Goal: Communication & Community: Answer question/provide support

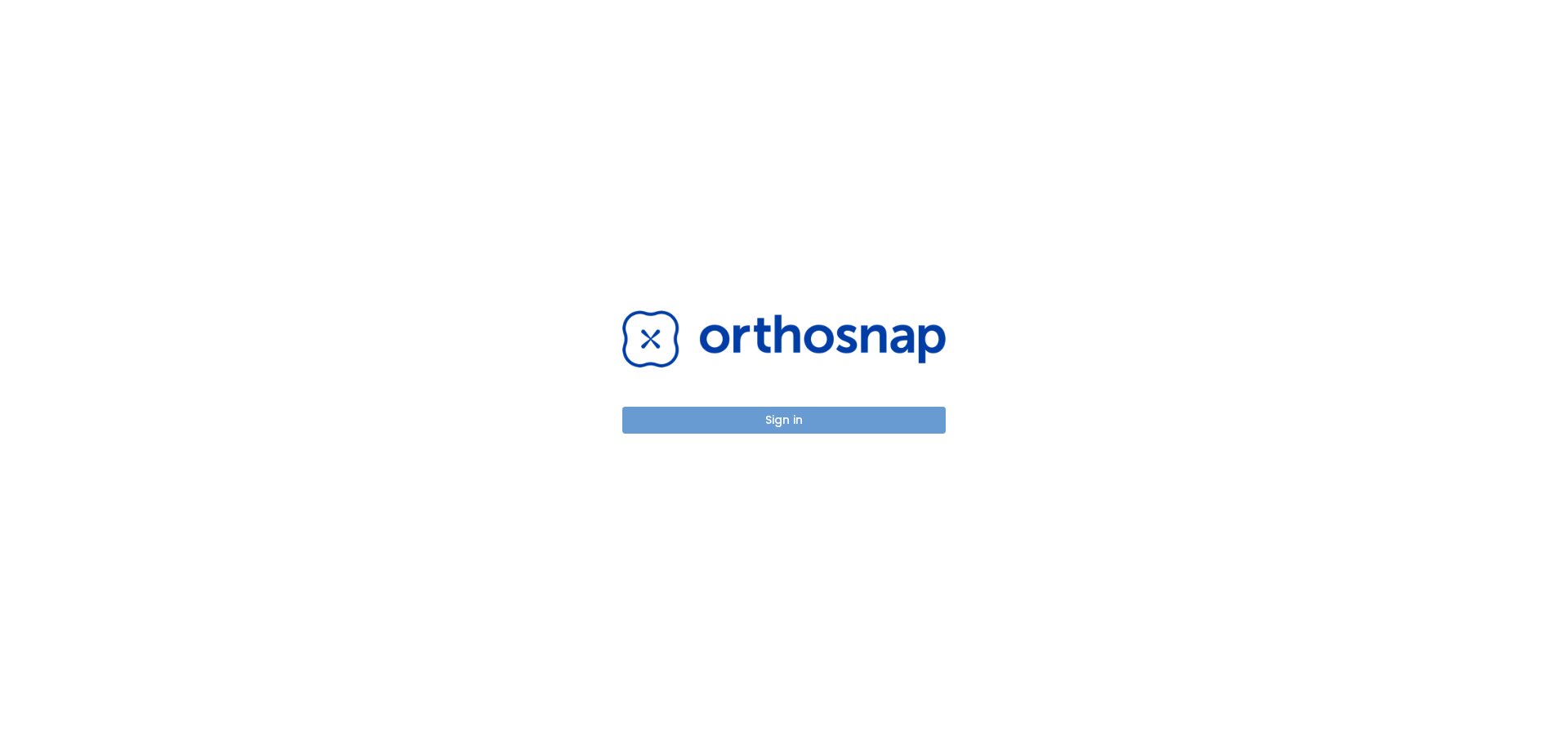
click at [729, 418] on button "Sign in" at bounding box center [784, 420] width 323 height 27
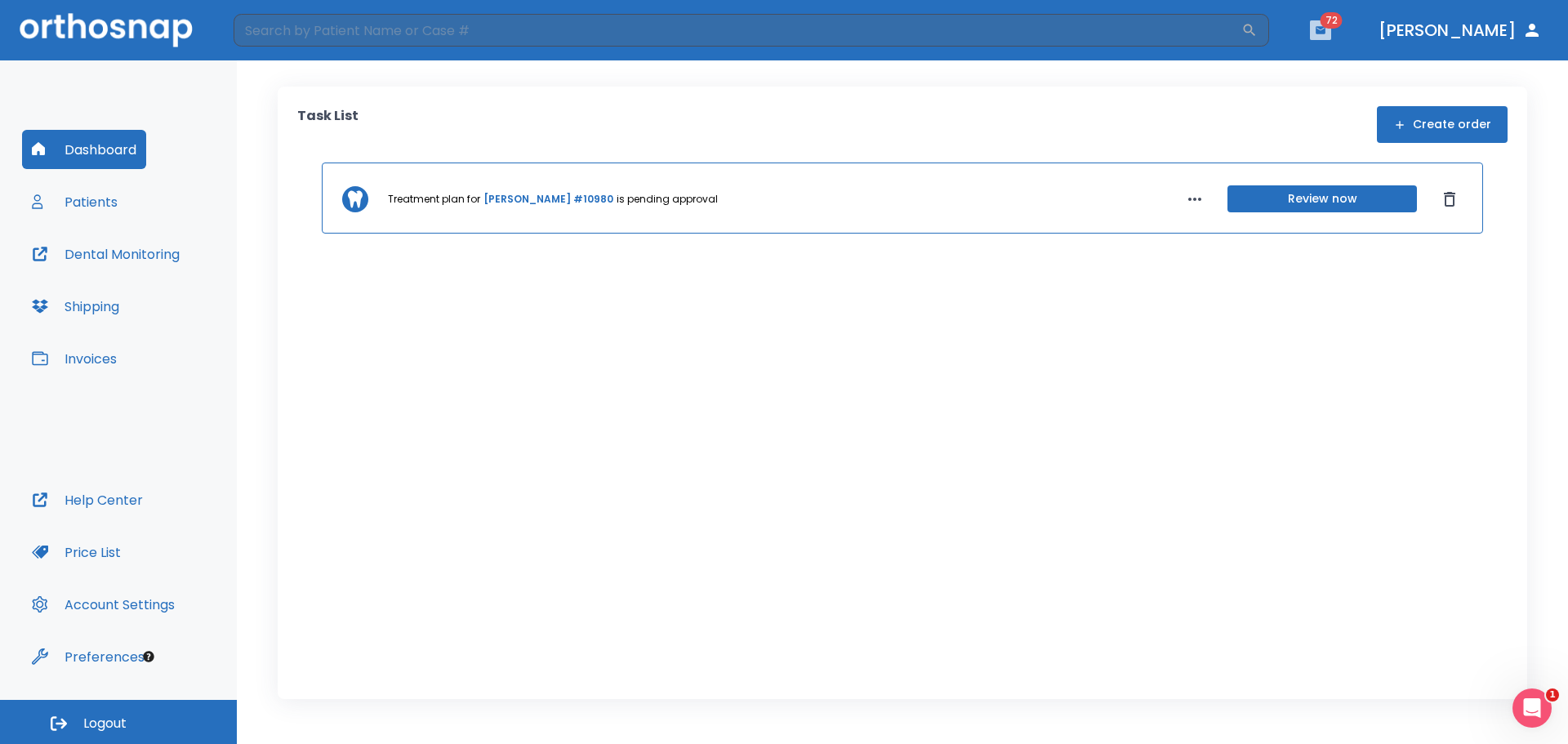
click at [1327, 29] on icon "button" at bounding box center [1320, 30] width 12 height 12
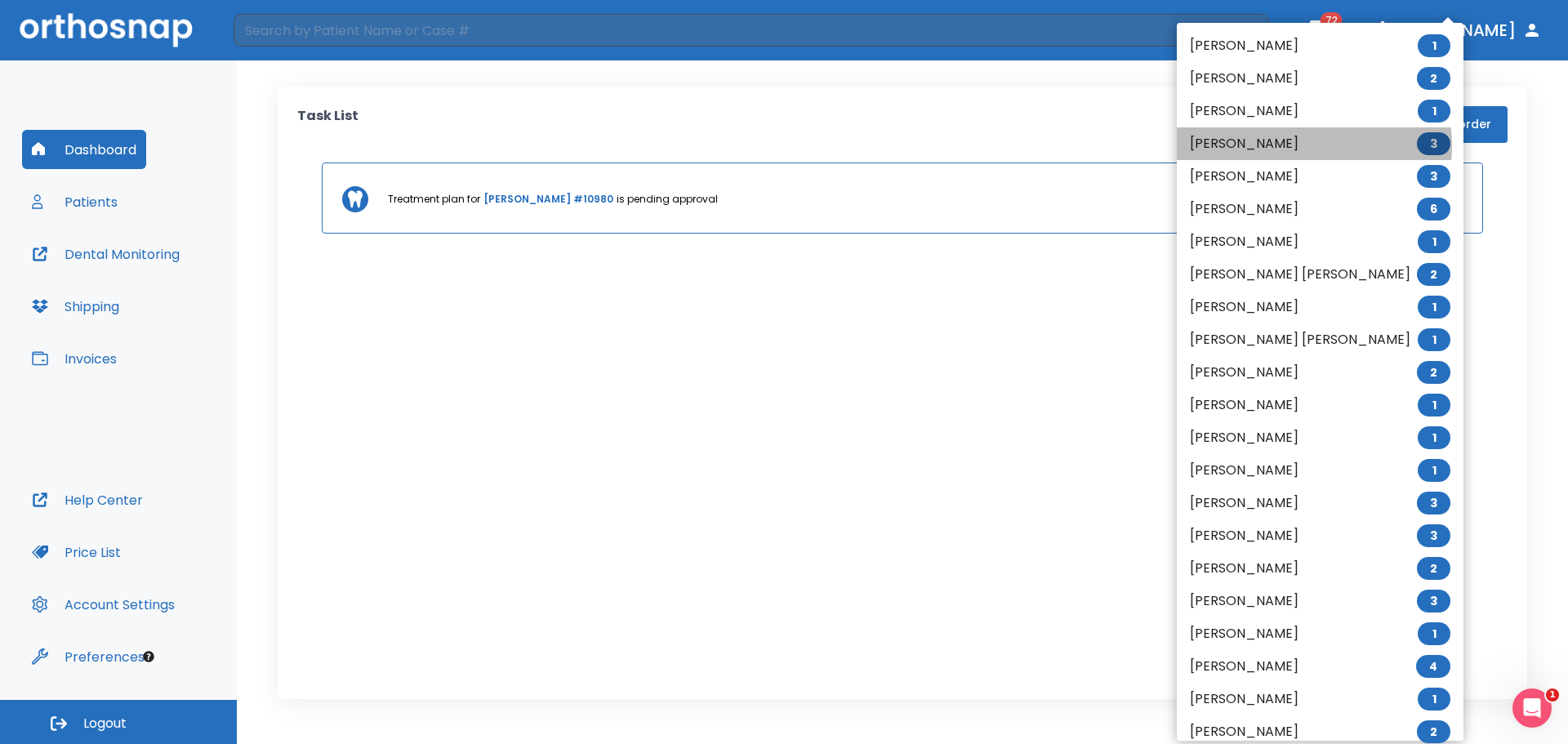
click at [1313, 145] on li "[PERSON_NAME] 3" at bounding box center [1319, 144] width 286 height 32
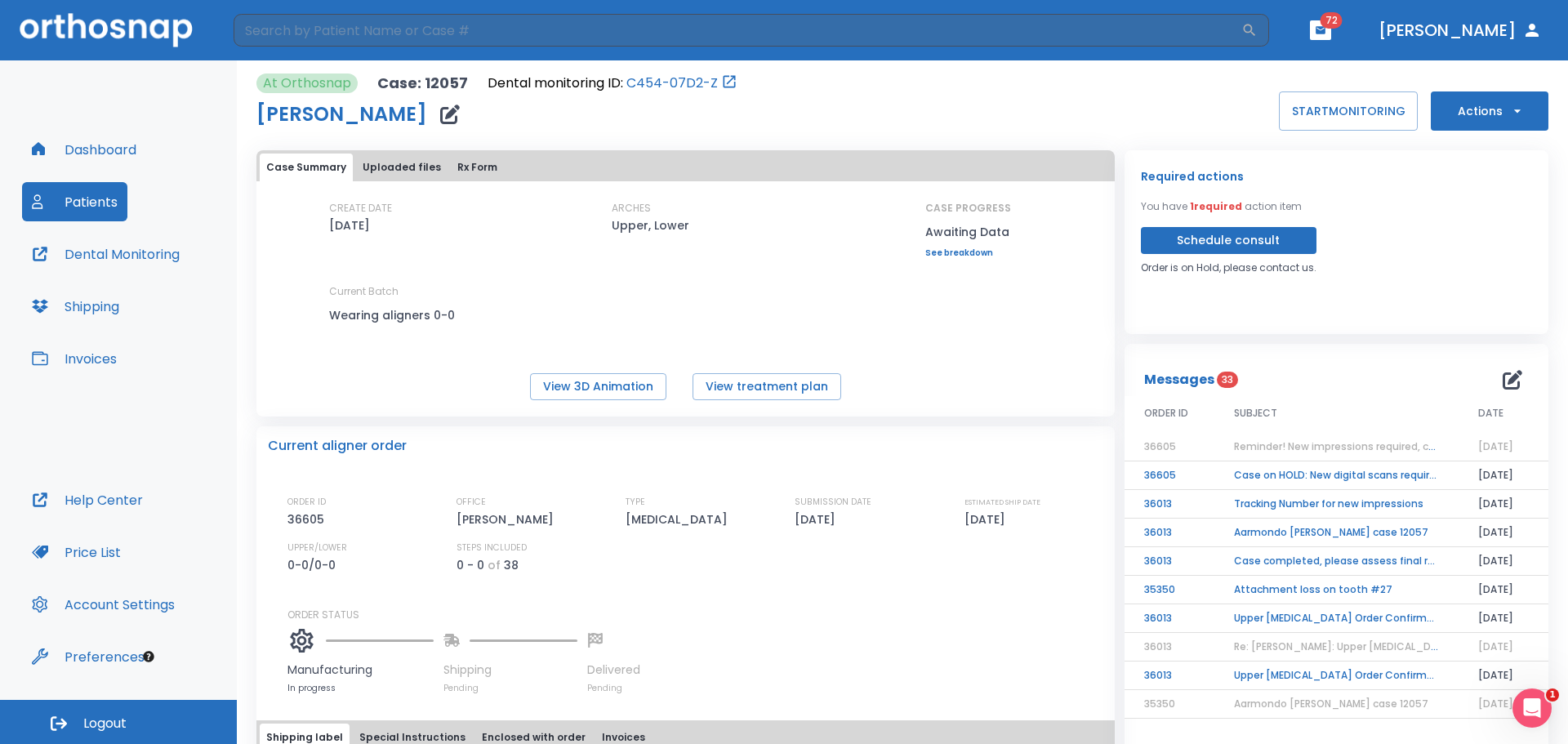
click at [1502, 377] on icon "button" at bounding box center [1512, 380] width 20 height 20
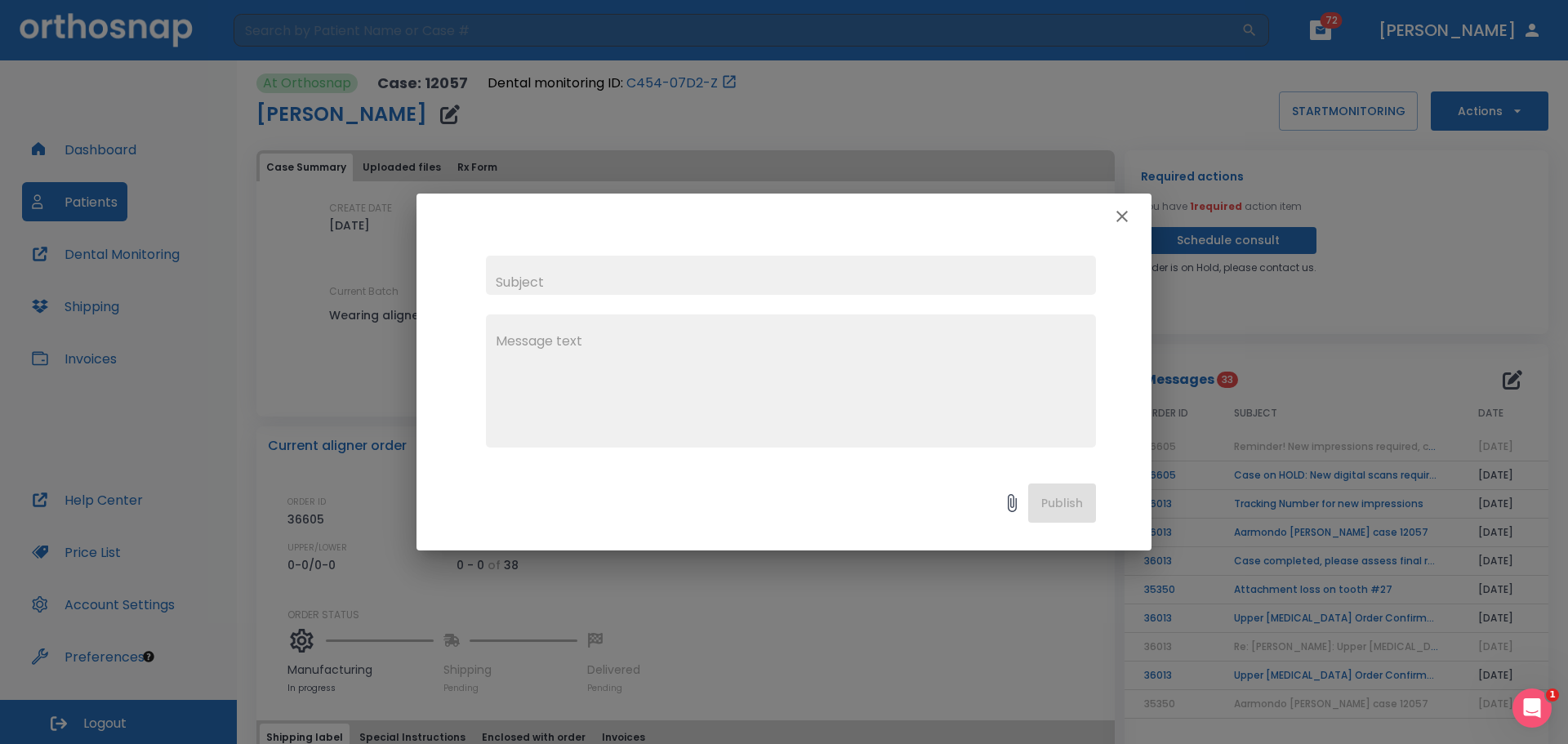
click at [544, 271] on input "text" at bounding box center [791, 276] width 610 height 39
type input "Aarmondo [PERSON_NAME] case 12057"
click at [555, 343] on textarea at bounding box center [791, 388] width 591 height 113
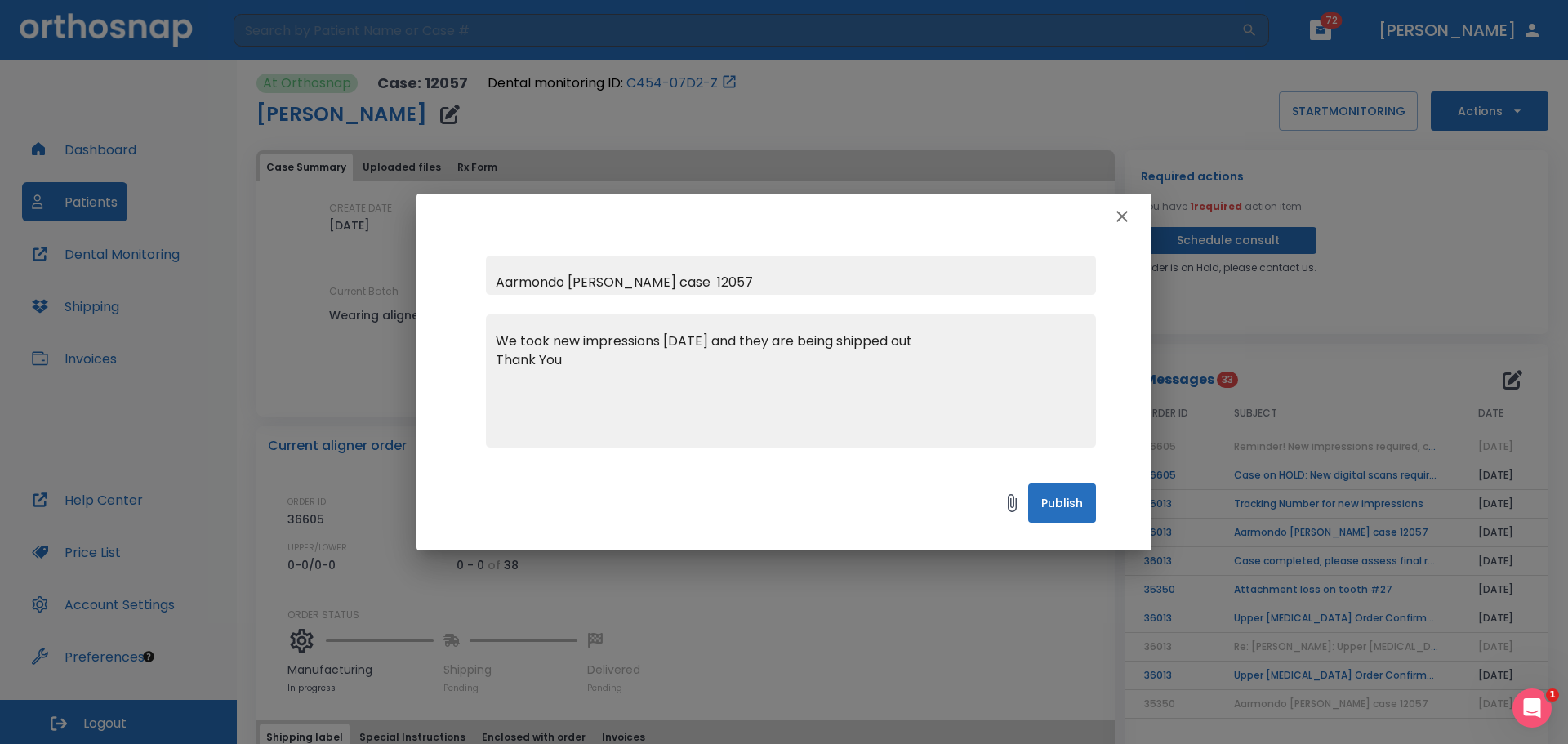
type textarea "We took new impressions [DATE] and they are being shipped out Thank You"
click at [1047, 507] on button "Publish" at bounding box center [1062, 503] width 68 height 39
